Goal: Task Accomplishment & Management: Use online tool/utility

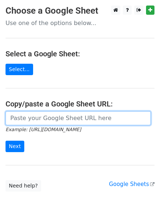
click at [45, 116] on input "url" at bounding box center [79, 118] width 146 height 14
paste input "info@healysportswear.com customerservice@shirtoffmyback.com web_orders@scprt.co…"
type input "info@healysportswear.com customerservice@shirtoffmyback.com web_orders@scprt.co…"
paste input "https://docs.google.com/spreadsheets/d/13_Gt1zBOKSIzQEzYaafhCyjjgqjWXsk4K8HSfDw…"
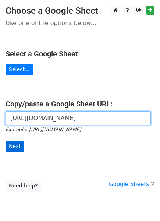
type input "[URL][DOMAIN_NAME]"
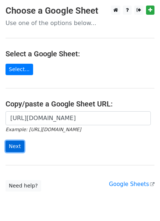
scroll to position [0, 0]
click at [13, 144] on input "Next" at bounding box center [15, 146] width 19 height 11
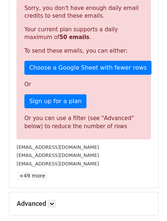
scroll to position [162, 0]
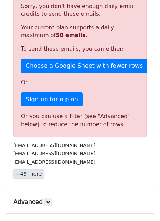
click at [32, 174] on link "+49 more" at bounding box center [28, 173] width 31 height 9
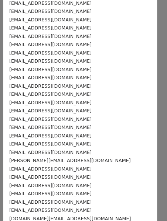
scroll to position [104, 0]
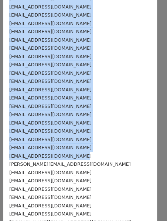
drag, startPoint x: 73, startPoint y: 156, endPoint x: -4, endPoint y: 160, distance: 77.8
click at [0, 160] on html "New Campaign Daily emails left: 50 Google Sheet: Untitled spreadsheet 1. Write …" at bounding box center [83, 67] width 167 height 459
click at [78, 156] on div "facebook@BrooksBrothers.com" at bounding box center [80, 156] width 142 height 8
click at [76, 155] on div "facebook@BrooksBrothers.com" at bounding box center [80, 156] width 142 height 8
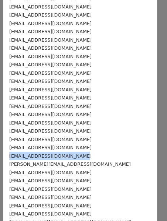
drag, startPoint x: 75, startPoint y: 156, endPoint x: 9, endPoint y: 155, distance: 66.0
click at [9, 155] on div "info@healysportswear.com customerservice@shirtoffmyback.com web_orders@scprt.co…" at bounding box center [80, 143] width 154 height 443
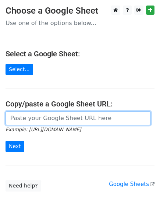
click at [32, 118] on input "url" at bounding box center [79, 118] width 146 height 14
paste input "[URL][DOMAIN_NAME]"
type input "[URL][DOMAIN_NAME]"
click at [6, 141] on input "Next" at bounding box center [15, 146] width 19 height 11
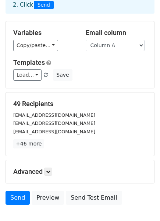
scroll to position [77, 0]
